Goal: Task Accomplishment & Management: Use online tool/utility

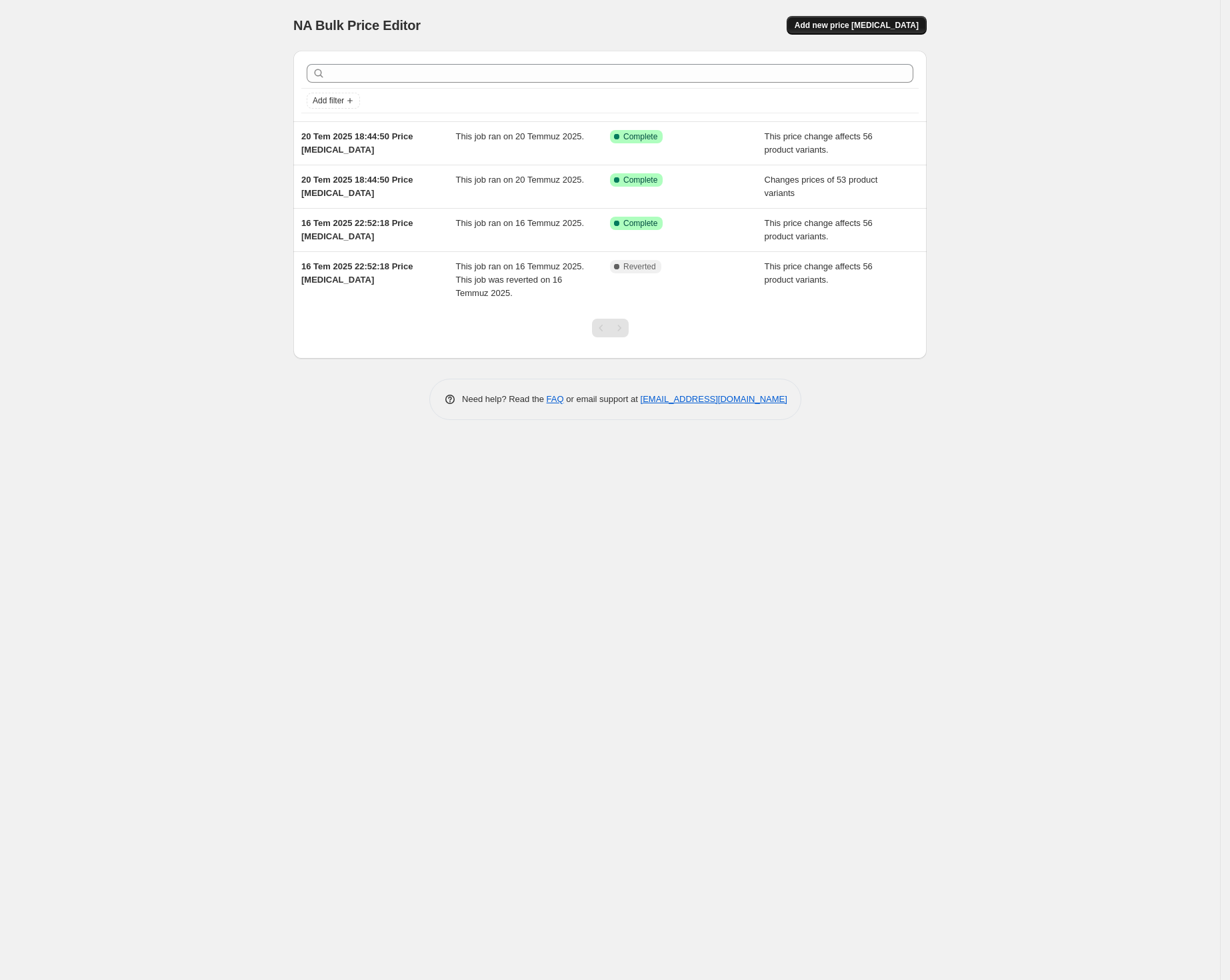
click at [857, 26] on span "Add new price change job" at bounding box center [857, 25] width 124 height 11
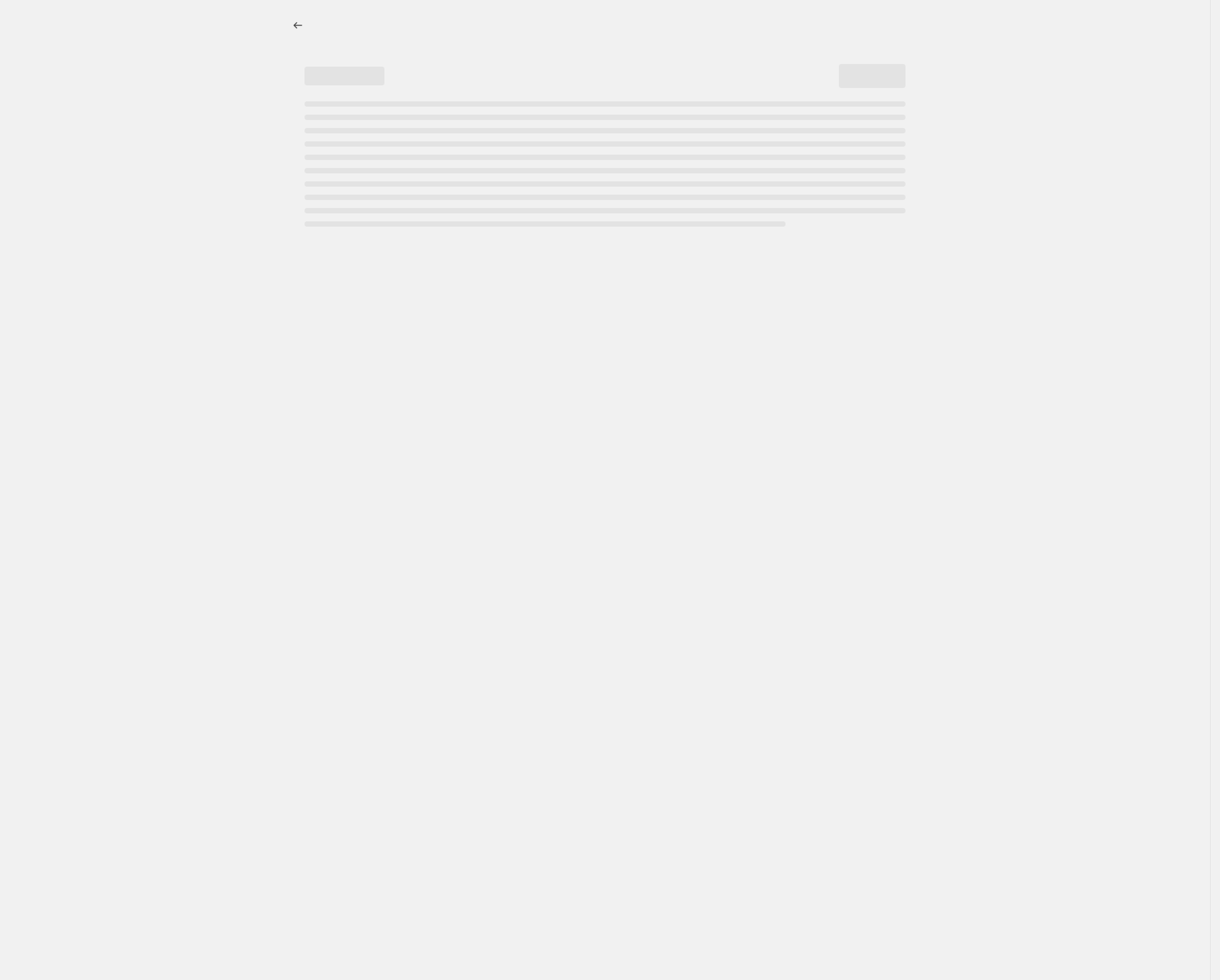
select select "percentage"
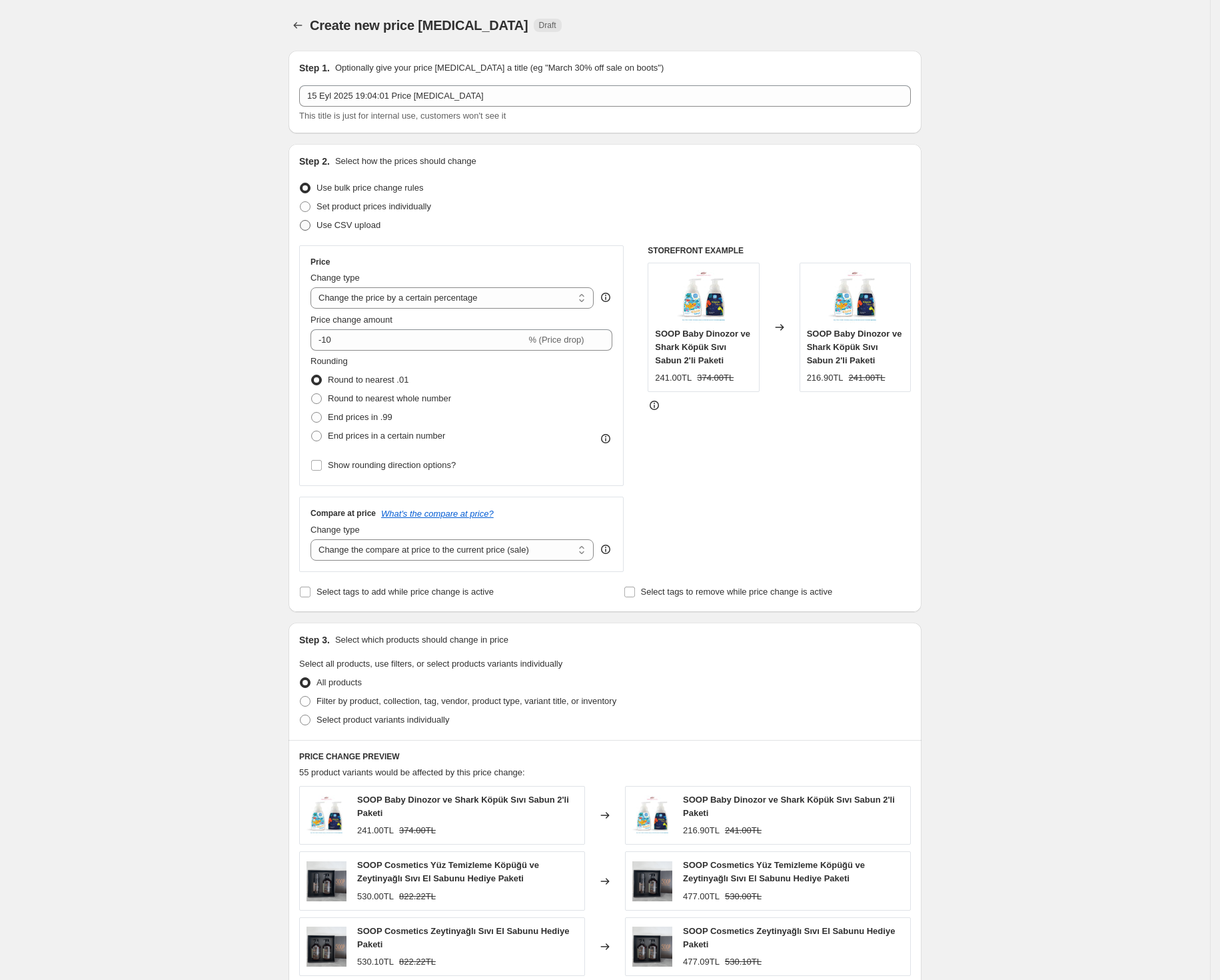
click at [373, 226] on span "Use CSV upload" at bounding box center [349, 225] width 64 height 10
click at [301, 221] on input "Use CSV upload" at bounding box center [300, 220] width 1 height 1
radio input "true"
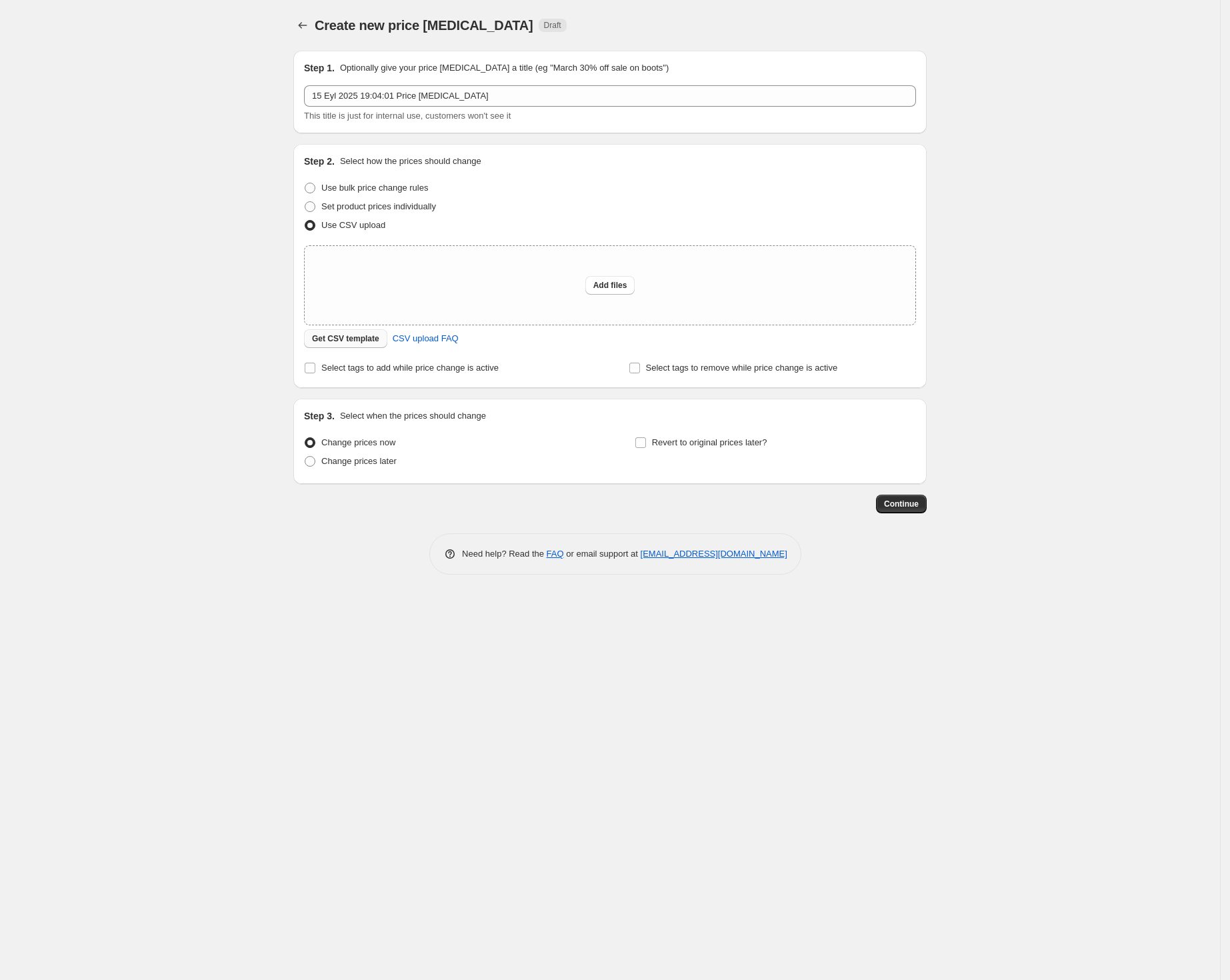
click at [364, 335] on span "Get CSV template" at bounding box center [345, 338] width 68 height 11
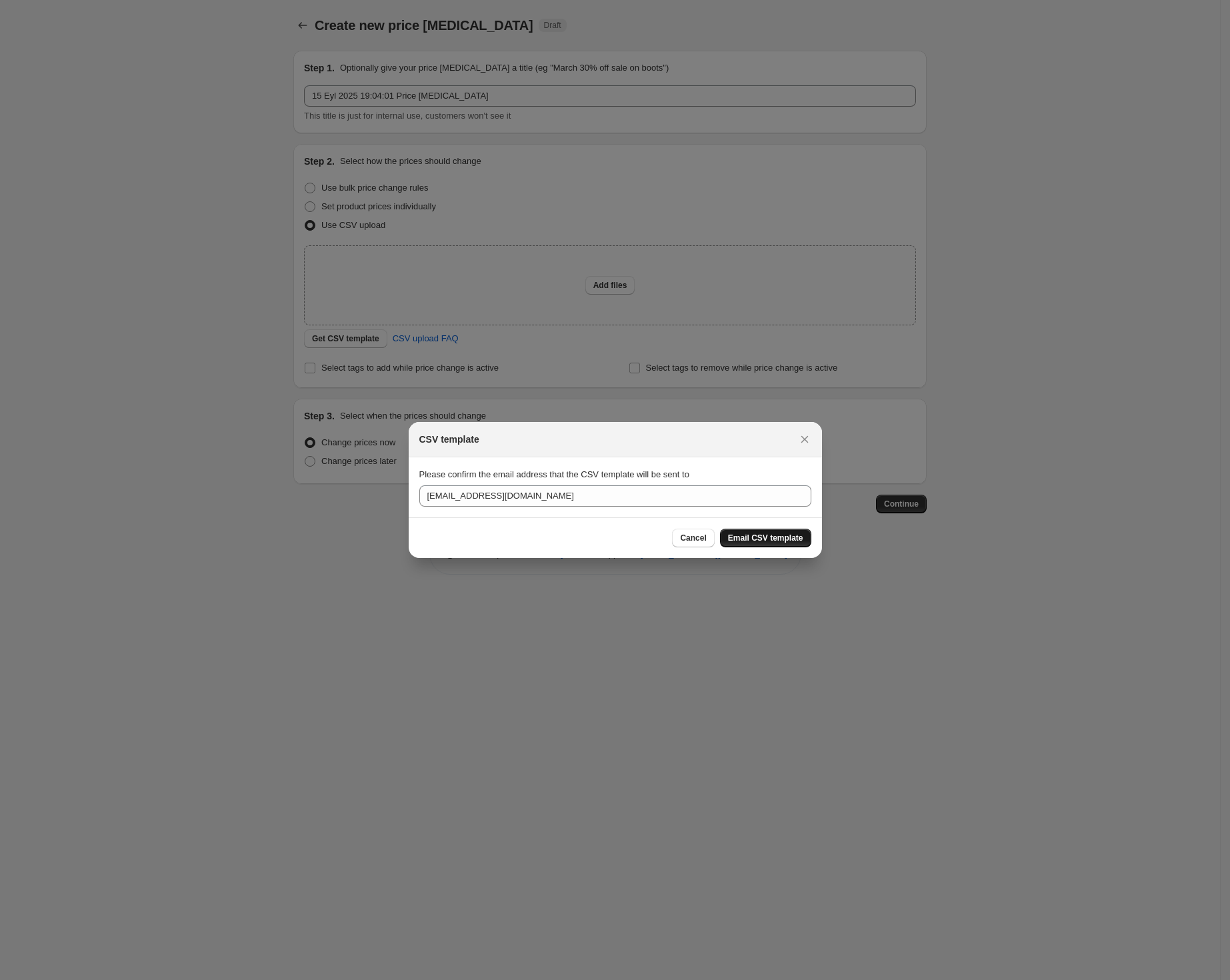
click at [750, 538] on span "Email CSV template" at bounding box center [765, 537] width 75 height 11
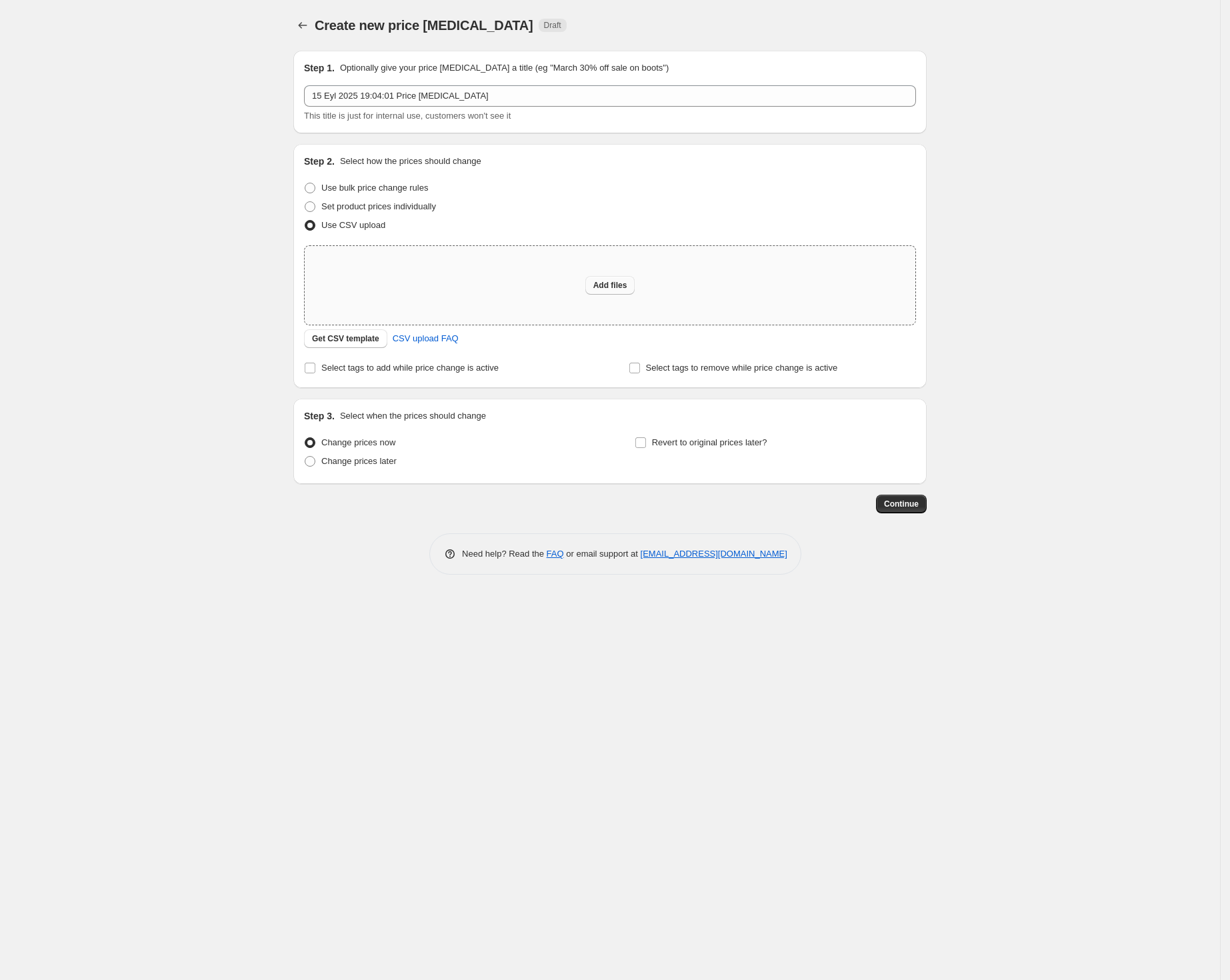
click at [611, 288] on span "Add files" at bounding box center [610, 285] width 34 height 11
type input "C:\fakepath\soop-fiyatlar.csv"
click at [604, 281] on span "Add files" at bounding box center [610, 285] width 34 height 11
type input "C:\fakepath\soop-fiyatlar.csv"
click at [611, 287] on span "Add files" at bounding box center [610, 285] width 34 height 11
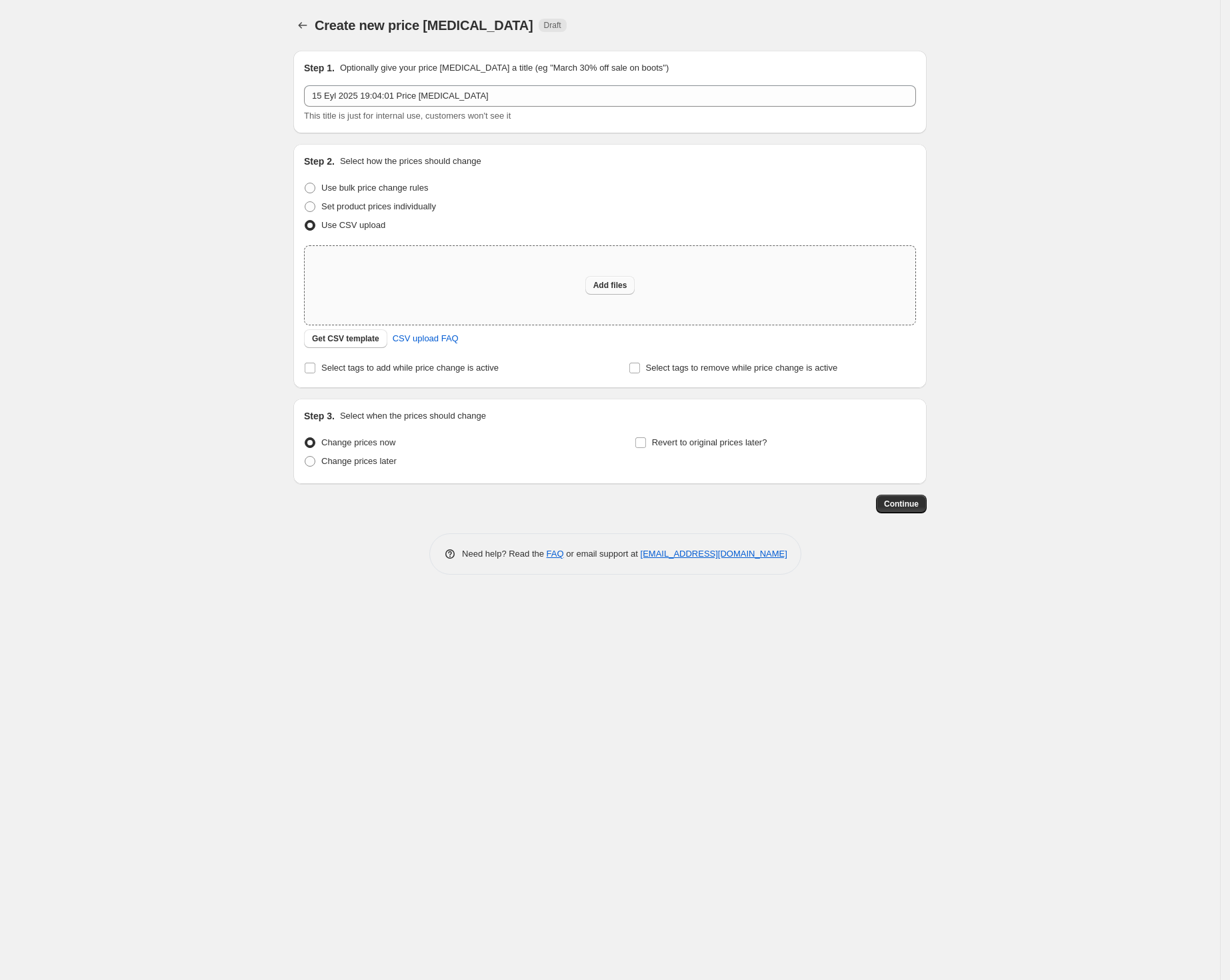
type input "C:\fakepath\soop-fiyatlar.csv"
click at [424, 343] on span "CSV upload FAQ" at bounding box center [425, 339] width 66 height 13
click at [610, 289] on span "Add files" at bounding box center [610, 285] width 34 height 11
type input "C:\fakepath\soop-fiyatlar-.csv"
click at [514, 939] on icon at bounding box center [514, 938] width 13 height 13
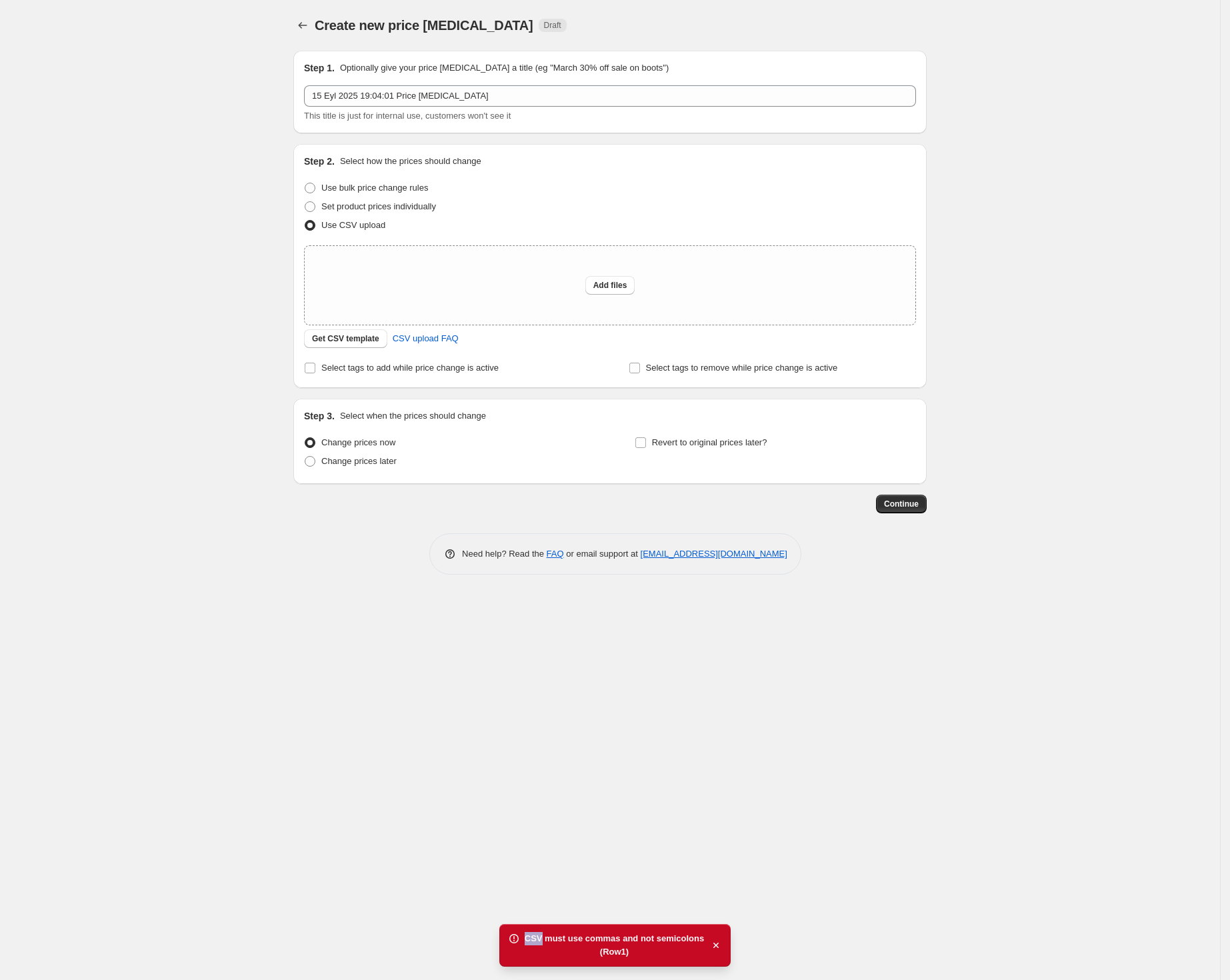
click at [514, 938] on icon at bounding box center [514, 938] width 13 height 13
click at [590, 284] on button "Add files" at bounding box center [610, 285] width 50 height 19
type input "C:\fakepath\soop-fiyatlar.csv"
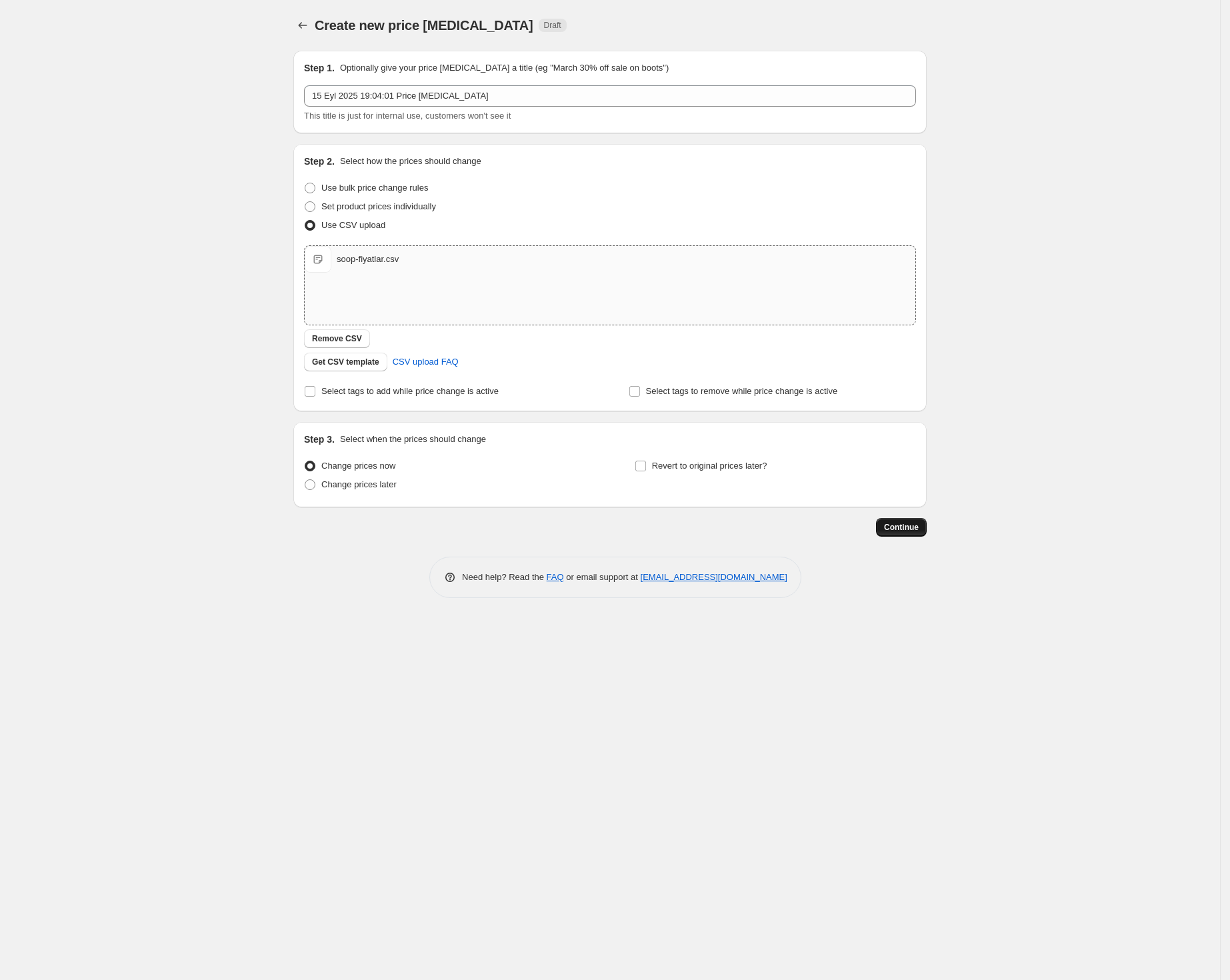
click at [910, 523] on span "Continue" at bounding box center [901, 527] width 35 height 11
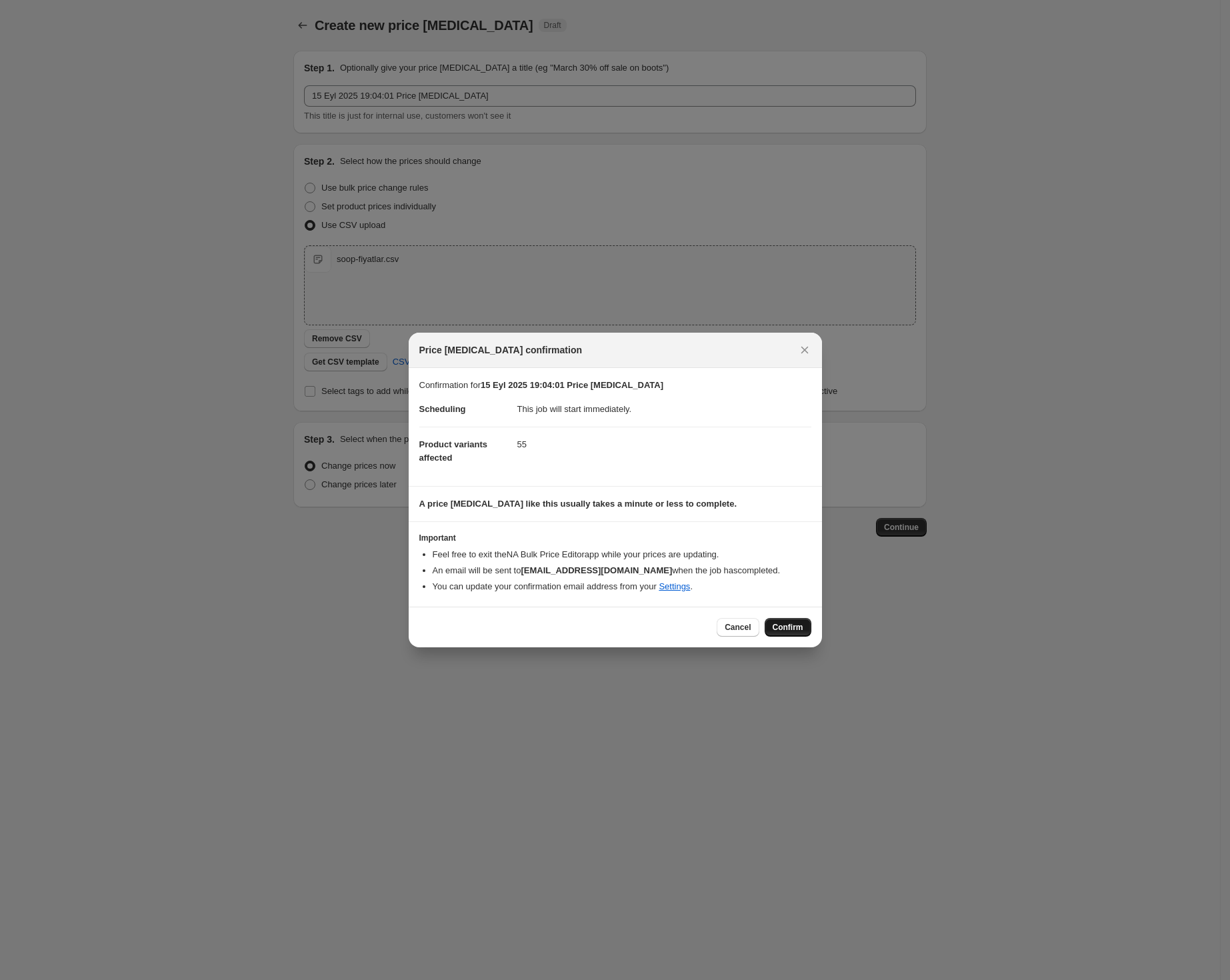
click at [791, 627] on span "Confirm" at bounding box center [787, 626] width 31 height 11
